Goal: Share content: Share content

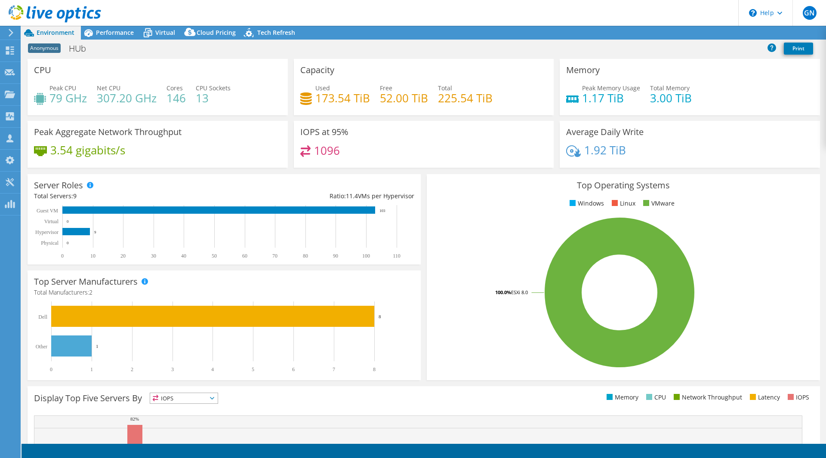
radio input "true"
radio input "false"
select select "USD"
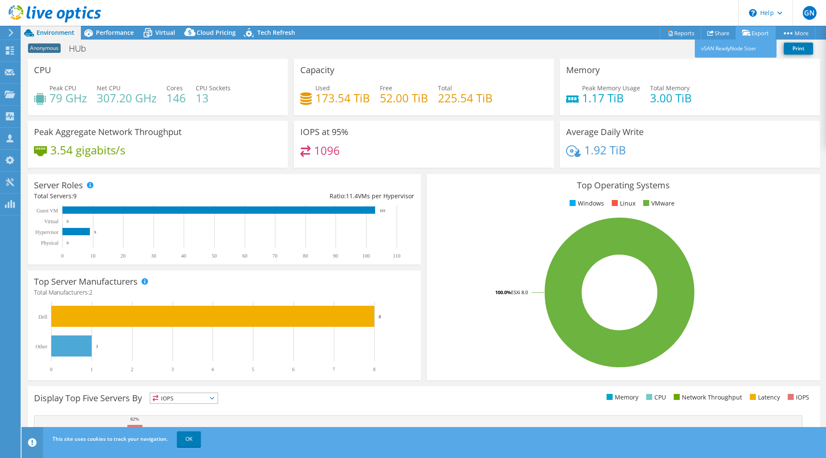
click at [759, 37] on link "Export" at bounding box center [755, 32] width 40 height 13
click at [675, 31] on link "Reports" at bounding box center [680, 32] width 41 height 13
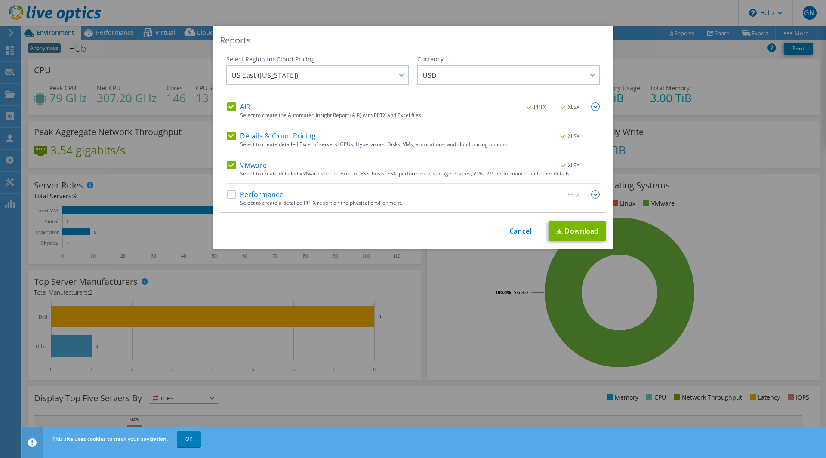
drag, startPoint x: 230, startPoint y: 136, endPoint x: 229, endPoint y: 126, distance: 10.8
click at [230, 135] on label "Details & Cloud Pricing" at bounding box center [271, 136] width 89 height 9
click at [0, 0] on input "Details & Cloud Pricing" at bounding box center [0, 0] width 0 height 0
click at [230, 106] on label "AIR" at bounding box center [238, 106] width 23 height 9
click at [0, 0] on input "AIR" at bounding box center [0, 0] width 0 height 0
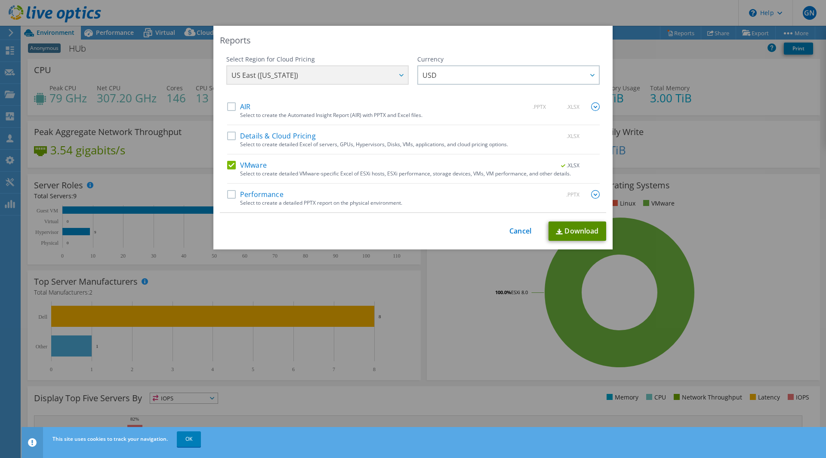
click at [560, 233] on link "Download" at bounding box center [577, 230] width 58 height 19
drag, startPoint x: 519, startPoint y: 231, endPoint x: 476, endPoint y: 229, distance: 43.1
click at [519, 231] on link "Cancel" at bounding box center [520, 231] width 22 height 8
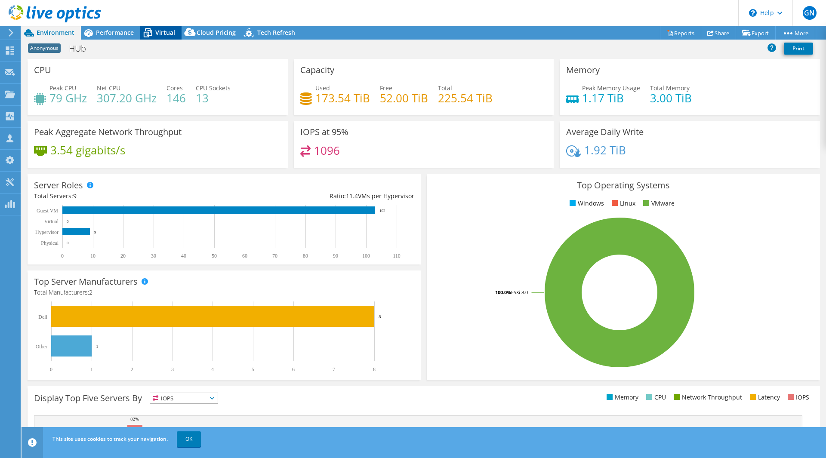
click at [150, 31] on icon at bounding box center [148, 33] width 9 height 7
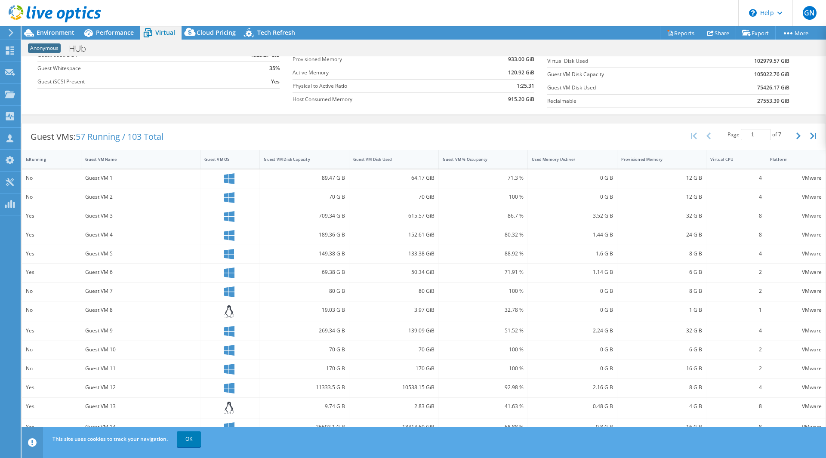
scroll to position [121, 0]
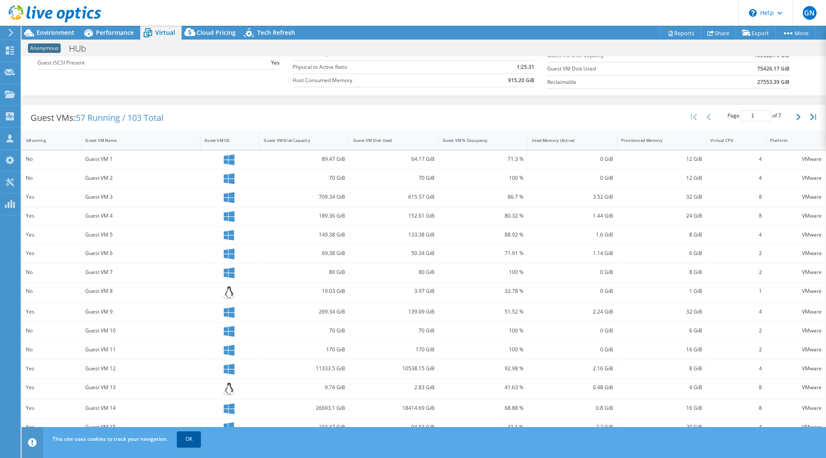
click at [183, 444] on link "OK" at bounding box center [189, 438] width 24 height 15
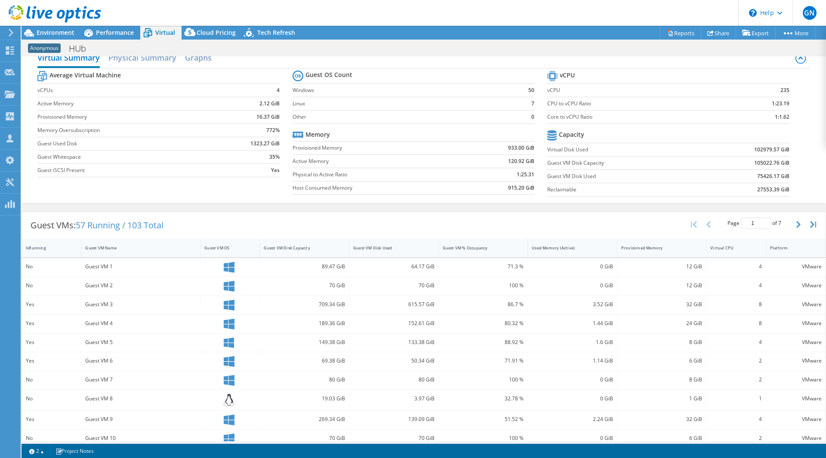
scroll to position [0, 0]
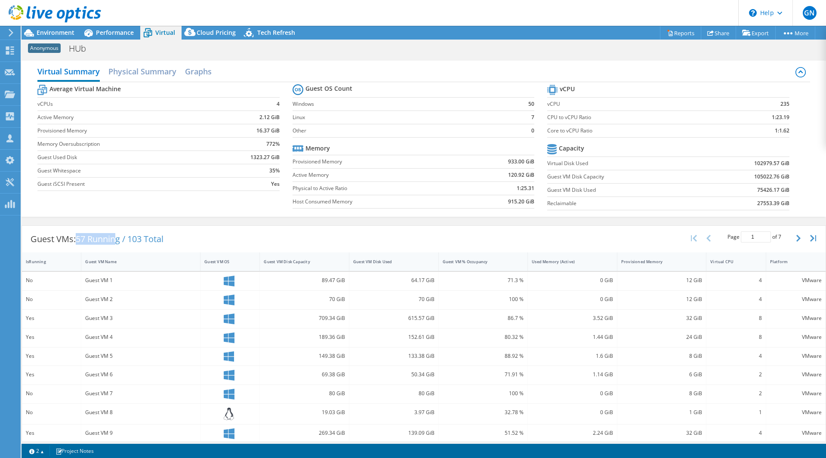
drag, startPoint x: 78, startPoint y: 240, endPoint x: 118, endPoint y: 237, distance: 40.1
click at [118, 237] on span "57 Running / 103 Total" at bounding box center [120, 239] width 88 height 12
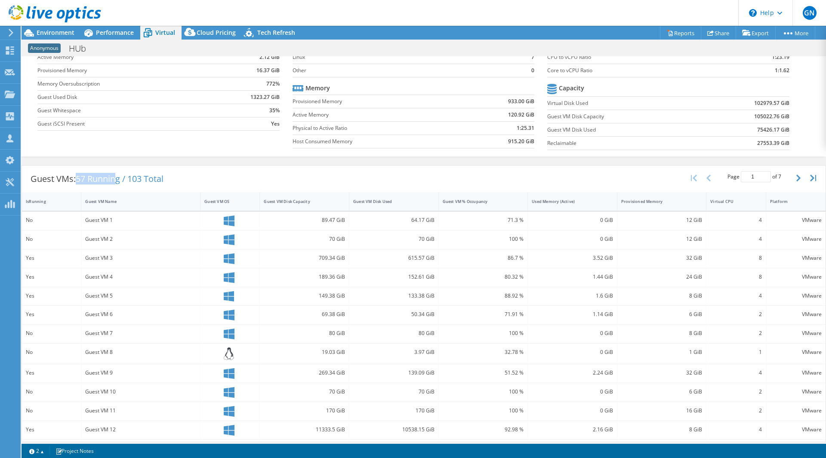
scroll to position [121, 0]
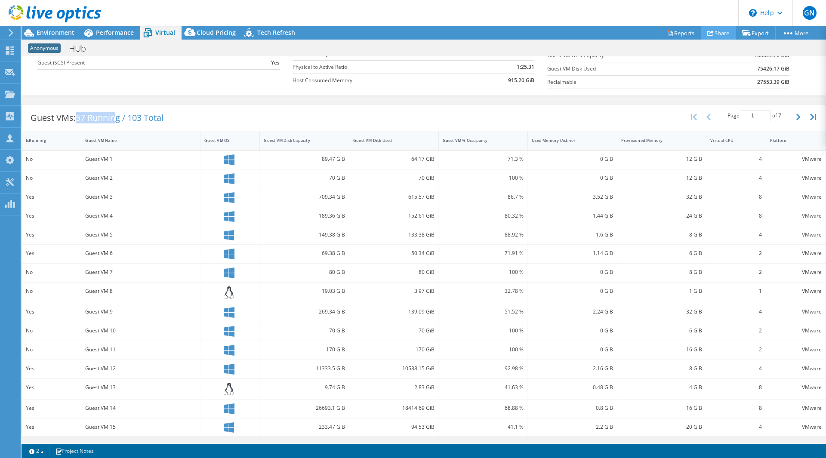
click at [714, 34] on link "Share" at bounding box center [718, 32] width 35 height 13
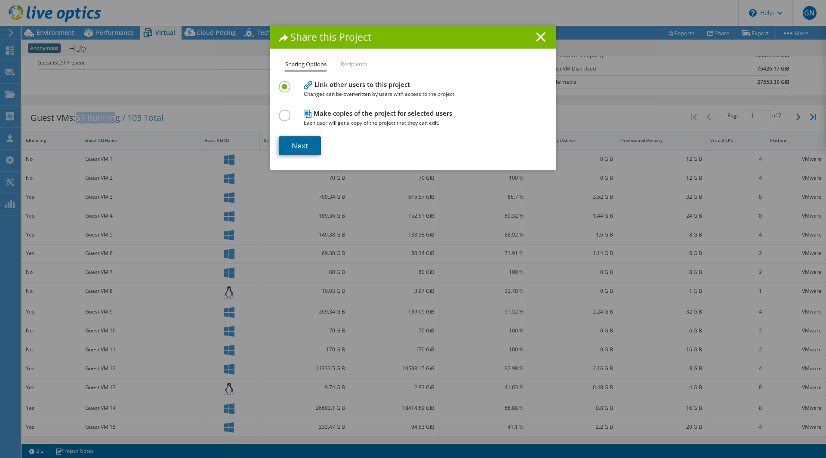
click at [295, 146] on link "Next" at bounding box center [300, 145] width 42 height 19
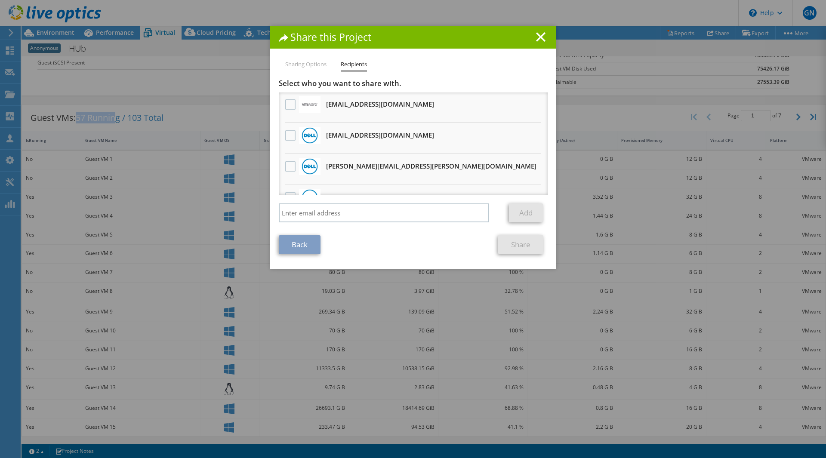
scroll to position [0, 0]
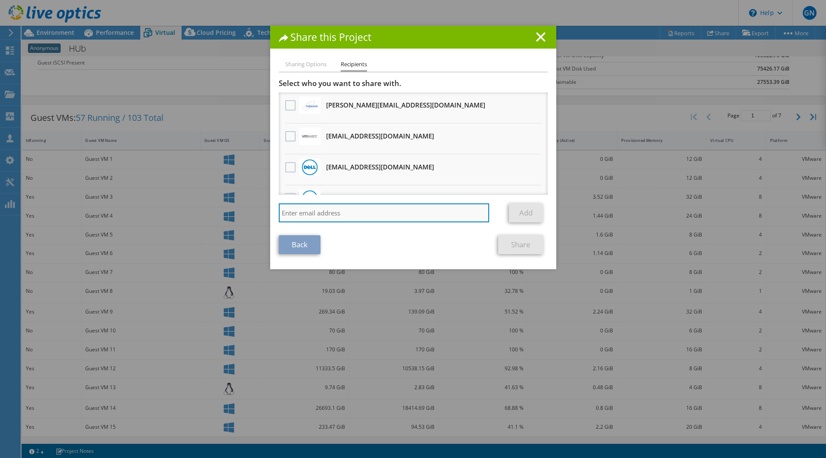
click at [300, 222] on input "search" at bounding box center [384, 212] width 211 height 19
type input "[EMAIL_ADDRESS][PERSON_NAME][DOMAIN_NAME]"
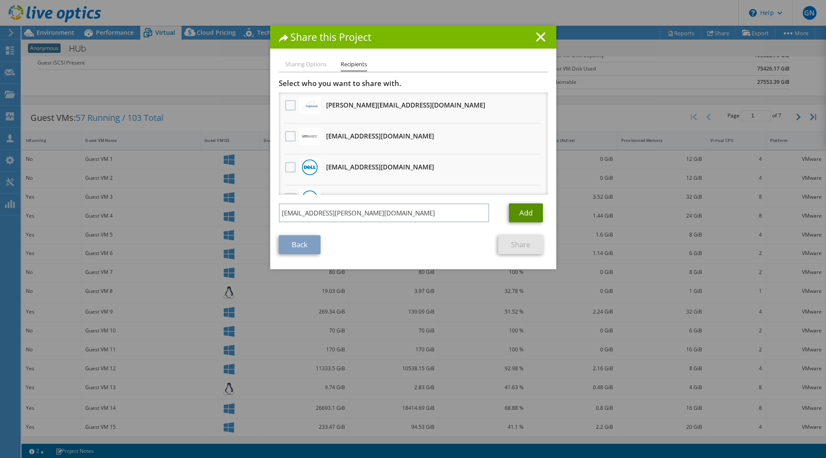
click at [520, 212] on link "Add" at bounding box center [526, 212] width 34 height 19
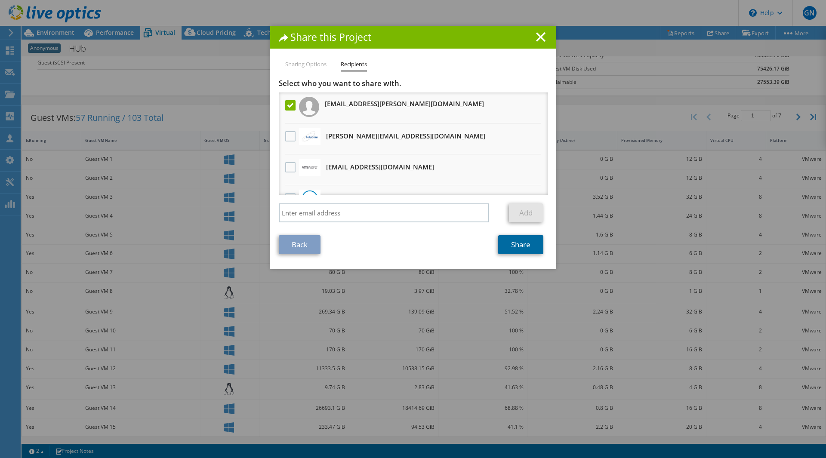
click at [520, 245] on link "Share" at bounding box center [520, 244] width 45 height 19
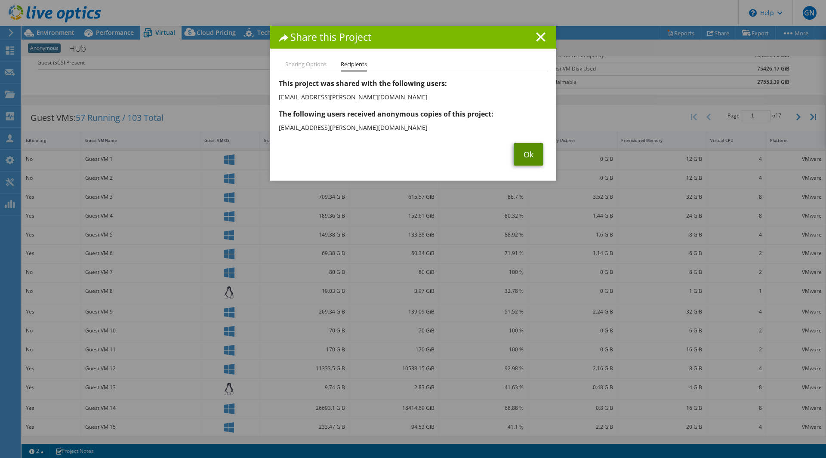
click at [522, 157] on link "Ok" at bounding box center [528, 154] width 30 height 22
